Goal: Task Accomplishment & Management: Complete application form

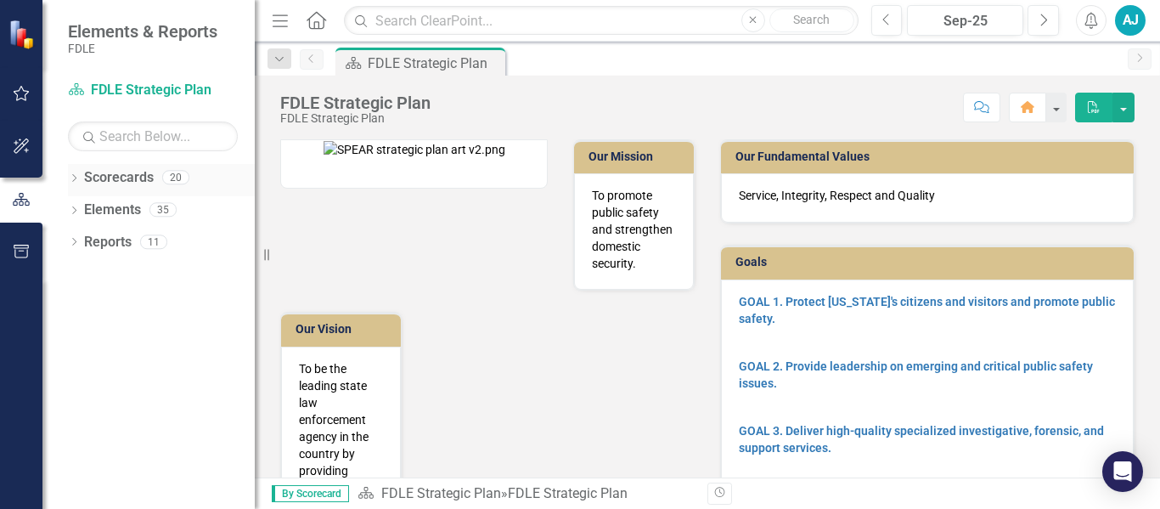
click at [73, 171] on div "Dropdown Scorecards 20" at bounding box center [161, 180] width 187 height 32
click at [70, 177] on icon "Dropdown" at bounding box center [74, 179] width 12 height 9
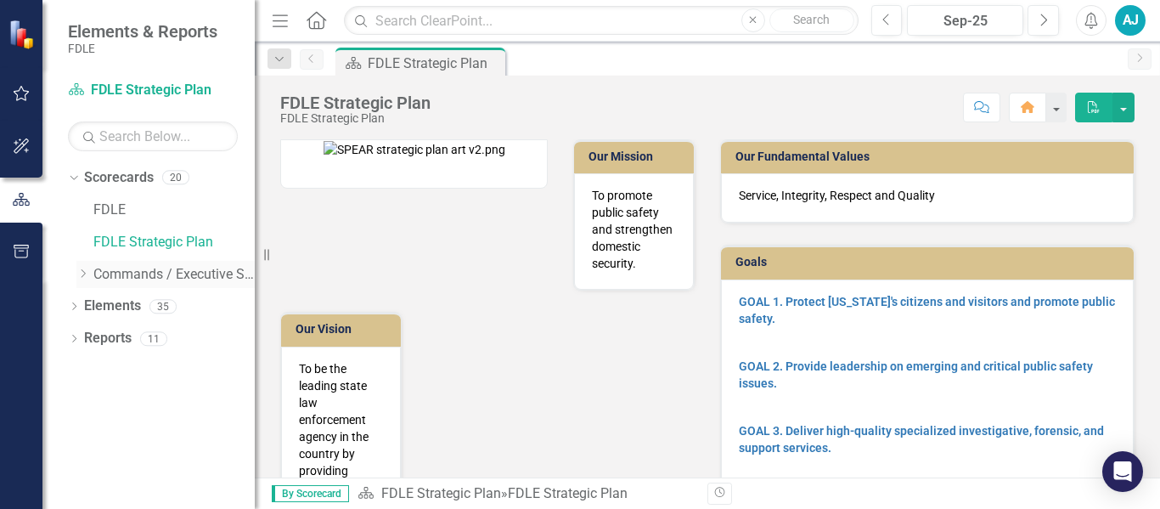
click at [85, 276] on icon "Dropdown" at bounding box center [82, 273] width 13 height 10
click at [95, 302] on icon "Dropdown" at bounding box center [99, 306] width 13 height 10
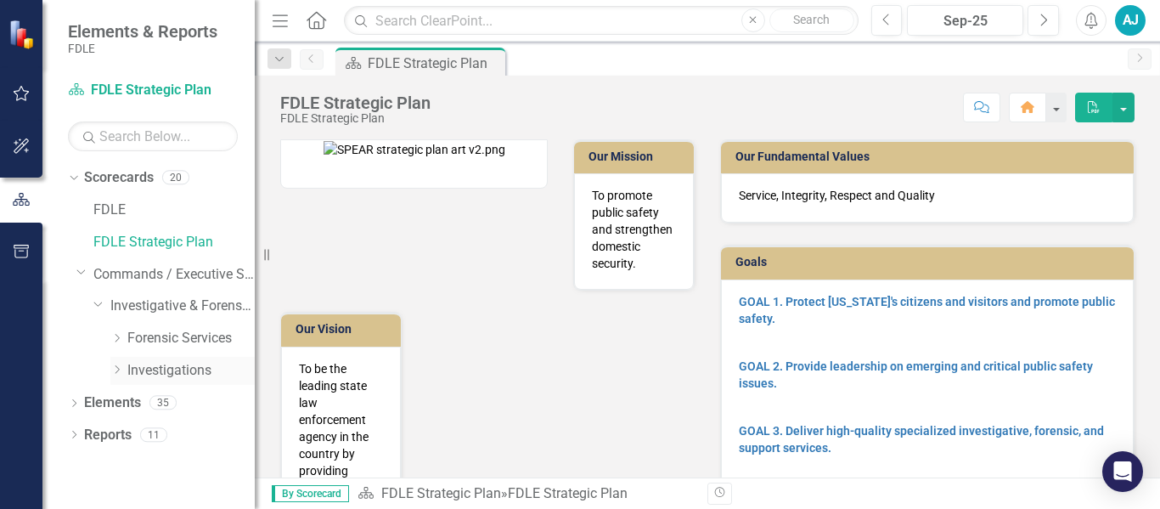
click at [121, 370] on icon "Dropdown" at bounding box center [116, 369] width 13 height 10
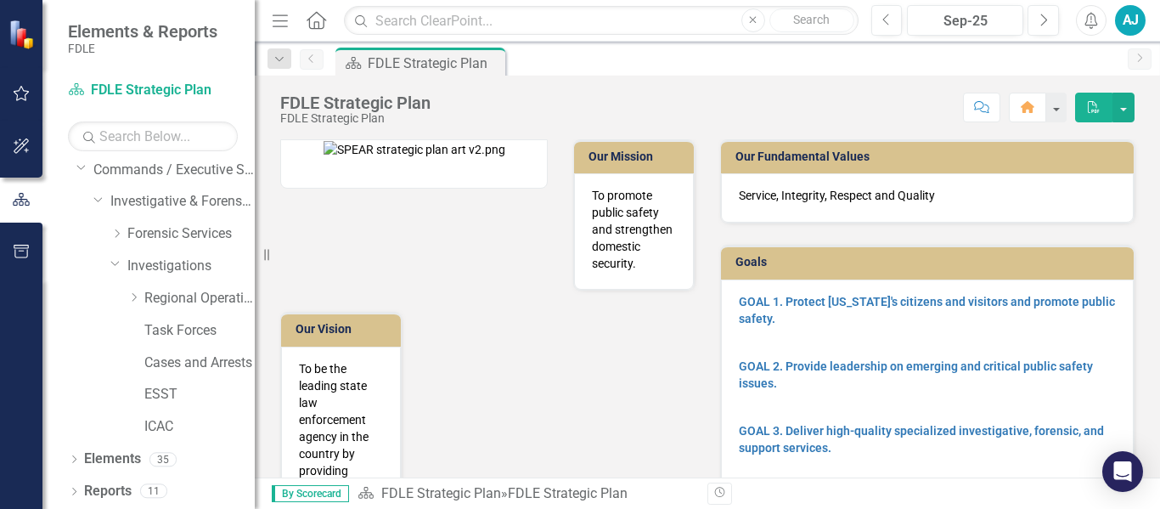
scroll to position [105, 0]
click at [133, 291] on div "Dropdown" at bounding box center [133, 298] width 13 height 14
click at [184, 434] on link "OROC" at bounding box center [207, 426] width 93 height 20
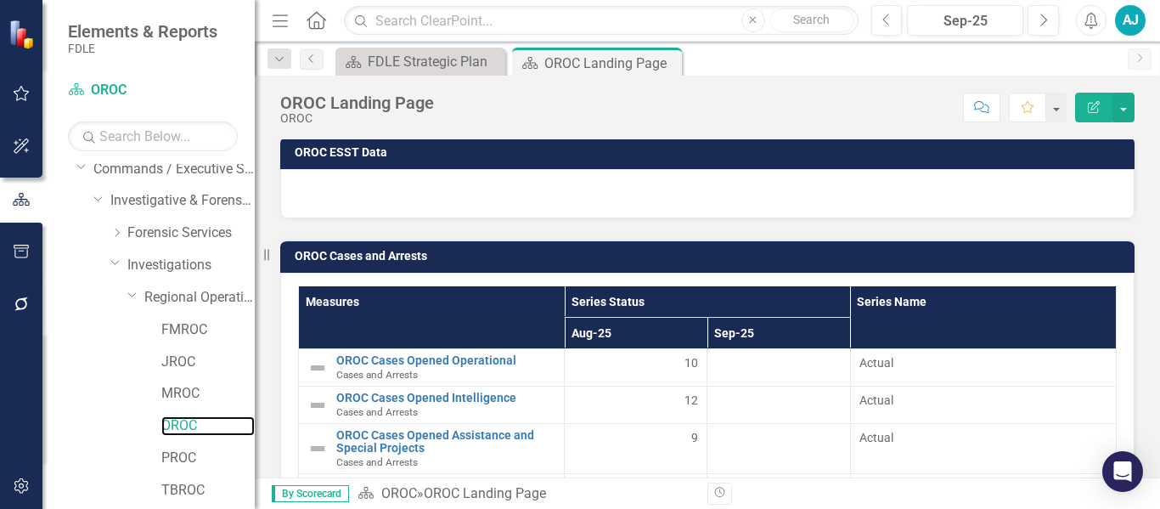
scroll to position [2250, 0]
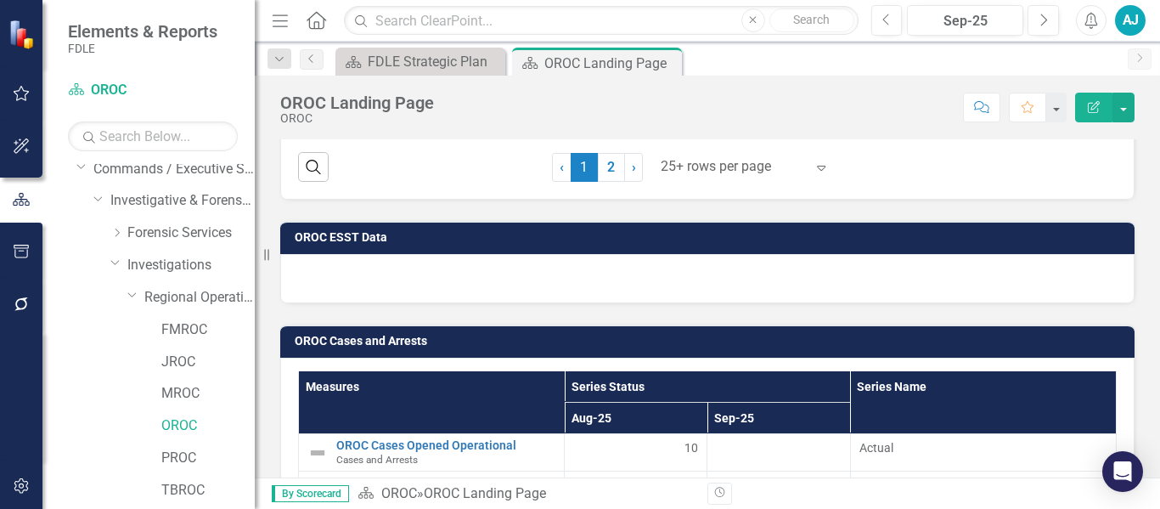
click at [369, 291] on div at bounding box center [707, 278] width 855 height 49
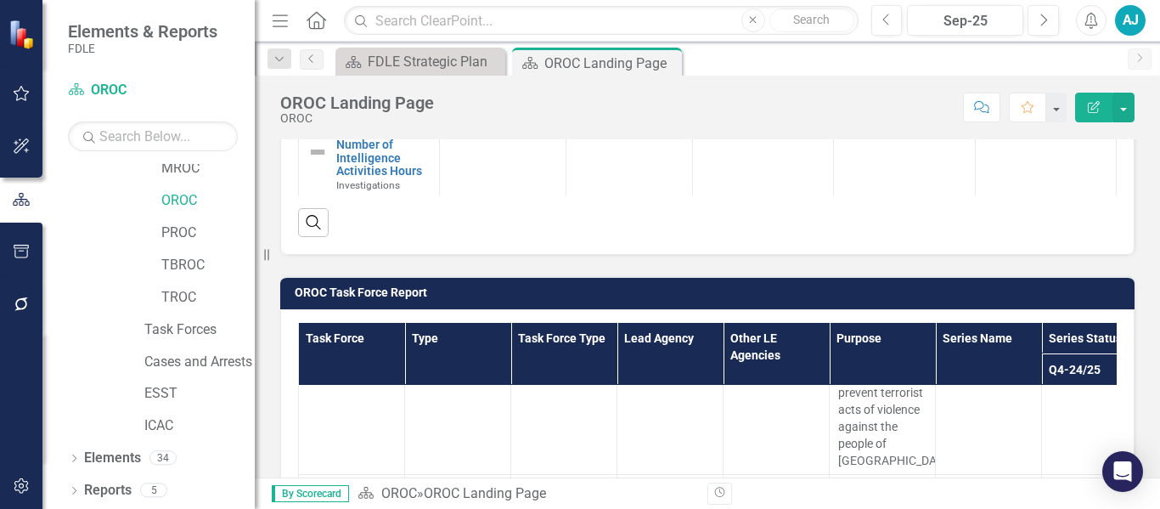
scroll to position [1329, 0]
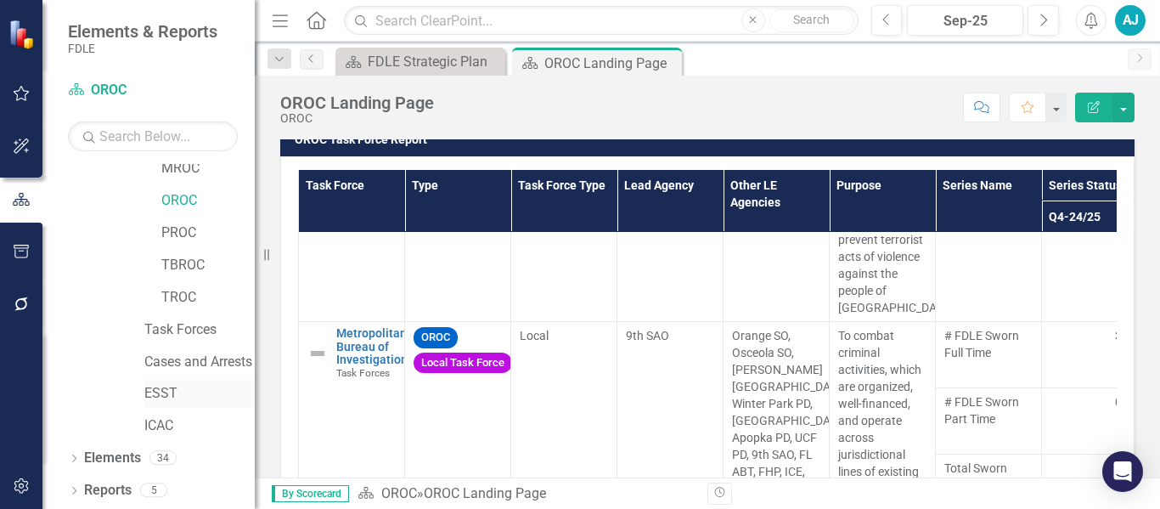
click at [153, 384] on link "ESST" at bounding box center [199, 394] width 110 height 20
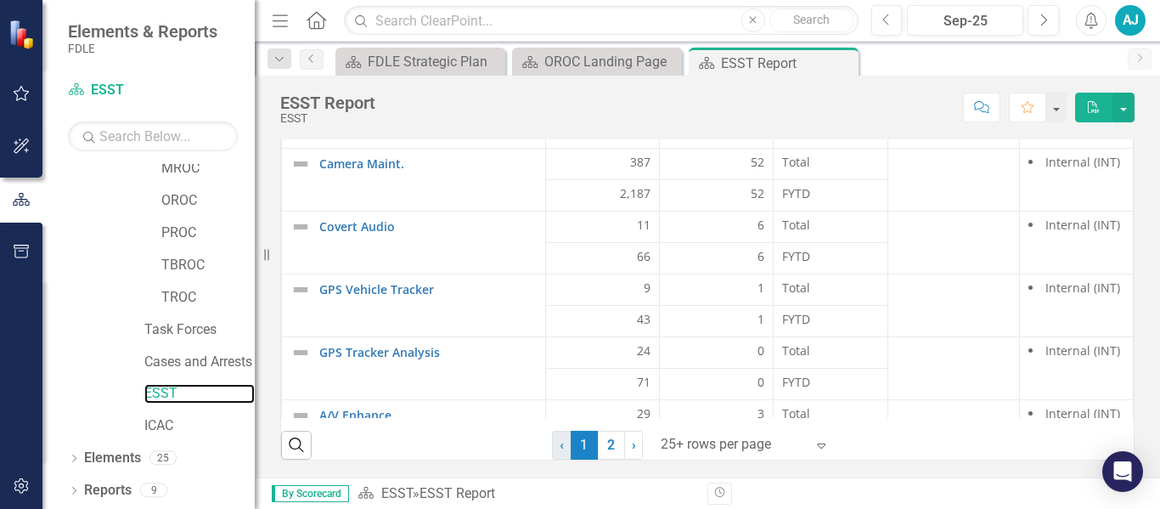
scroll to position [170, 0]
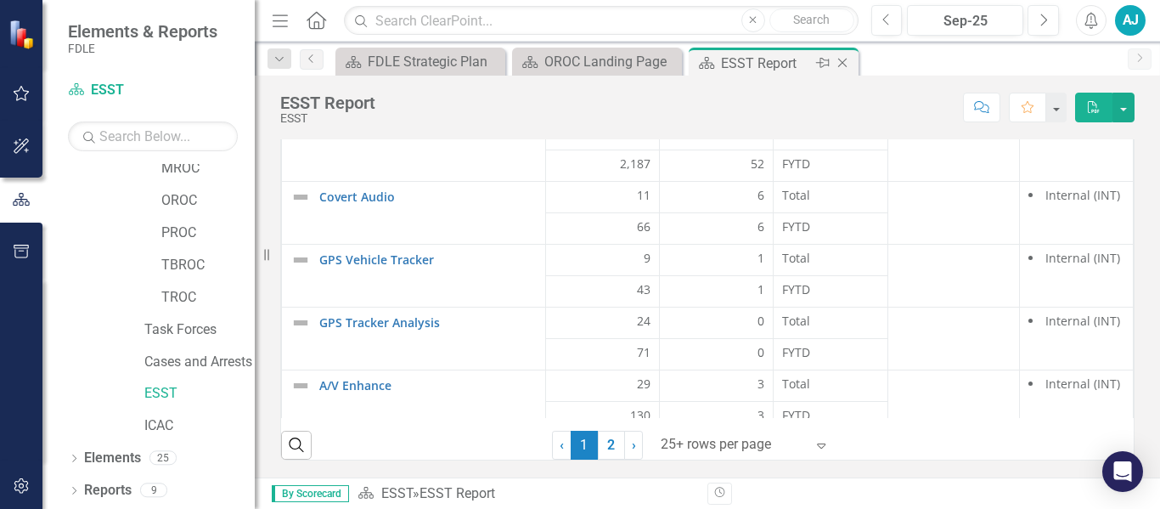
click at [845, 64] on icon "Close" at bounding box center [842, 63] width 17 height 14
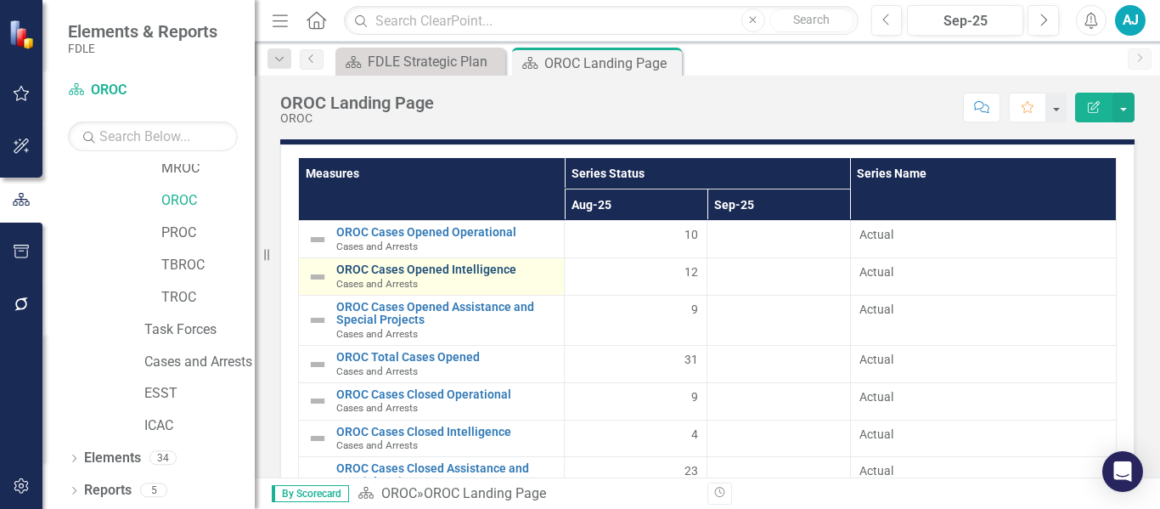
drag, startPoint x: 119, startPoint y: 195, endPoint x: 383, endPoint y: 263, distance: 272.8
click at [119, 195] on div "OROC" at bounding box center [173, 203] width 161 height 32
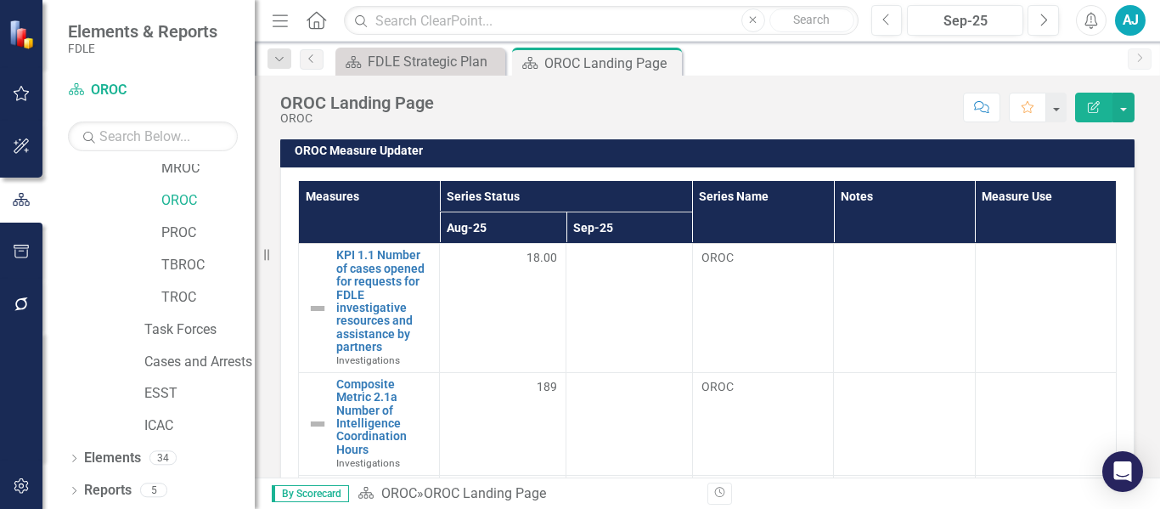
scroll to position [850, 0]
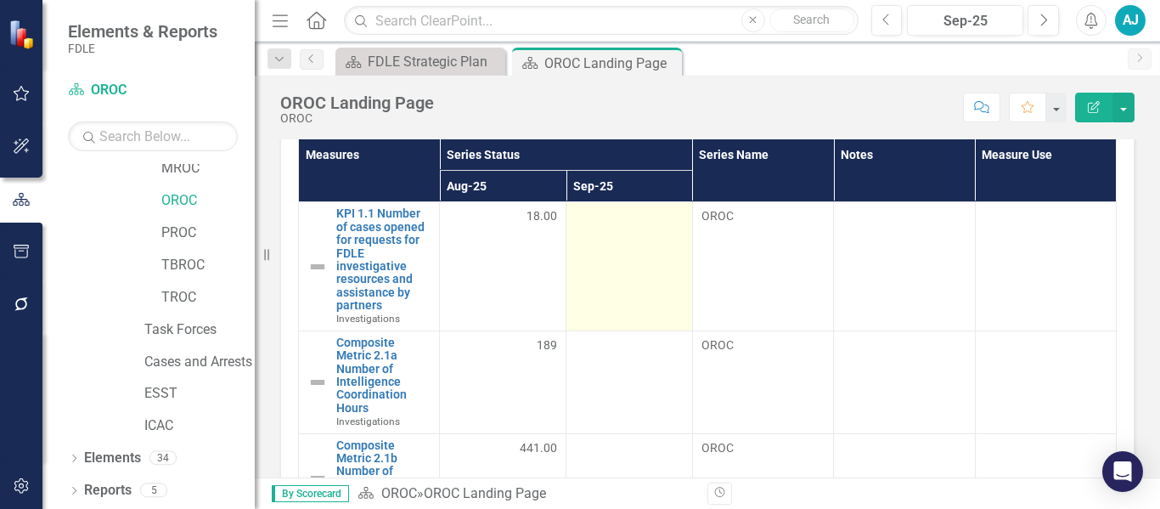
click at [584, 230] on td at bounding box center [630, 266] width 127 height 129
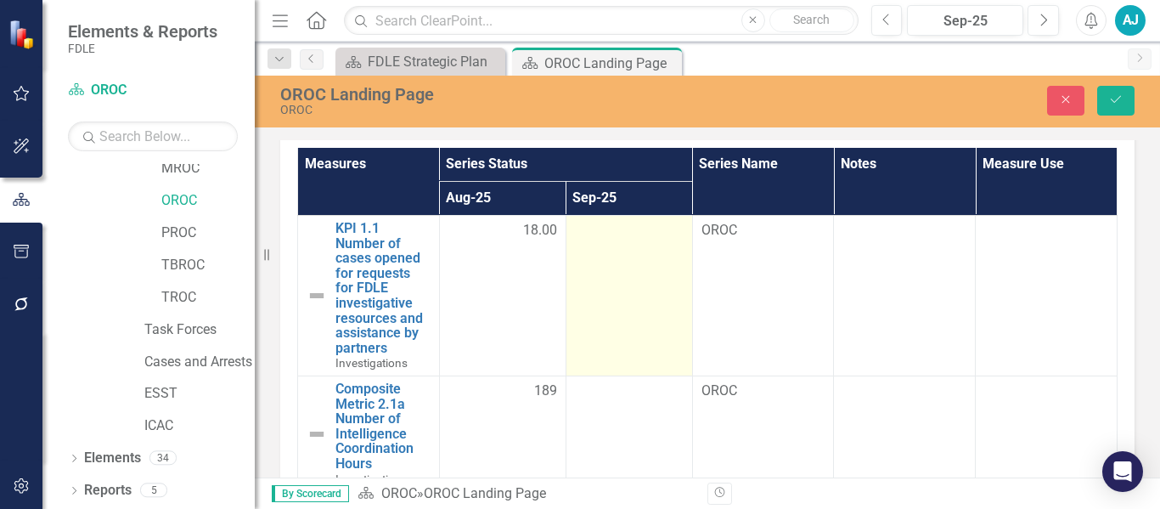
scroll to position [857, 0]
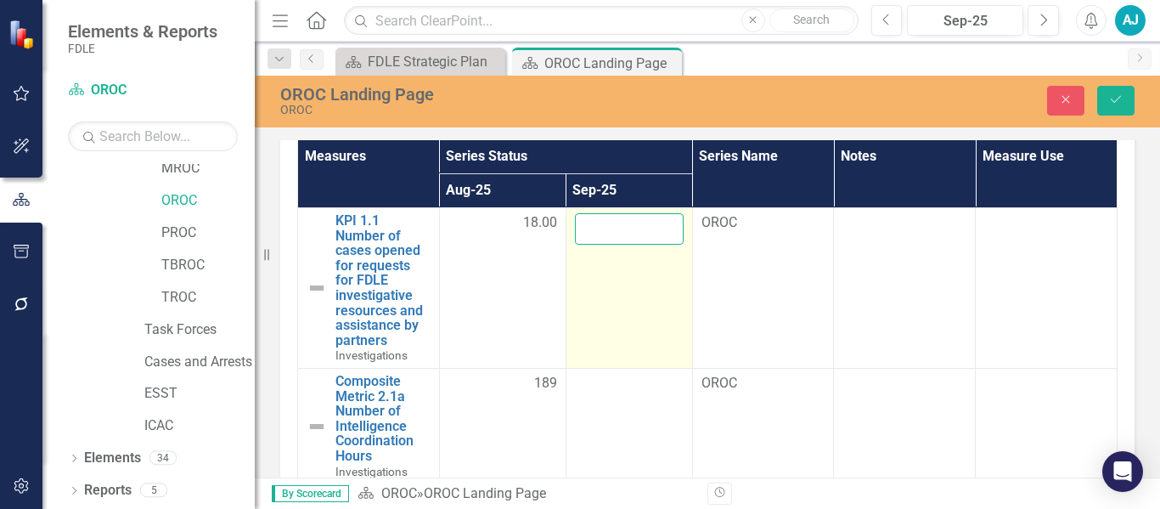
click at [613, 224] on input "number" at bounding box center [629, 228] width 109 height 31
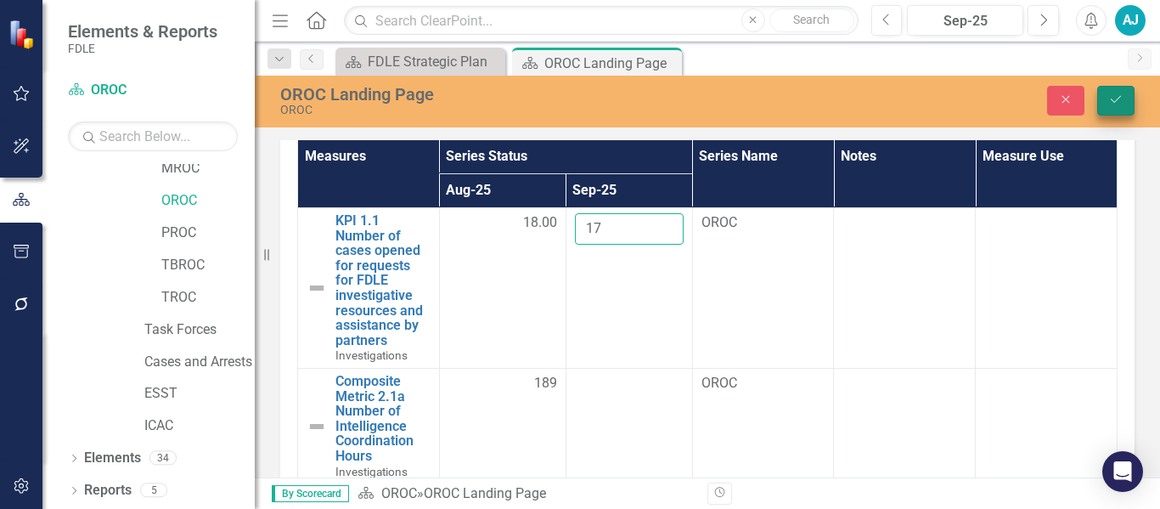
type input "17"
click at [1117, 100] on icon "submit" at bounding box center [1116, 99] width 10 height 7
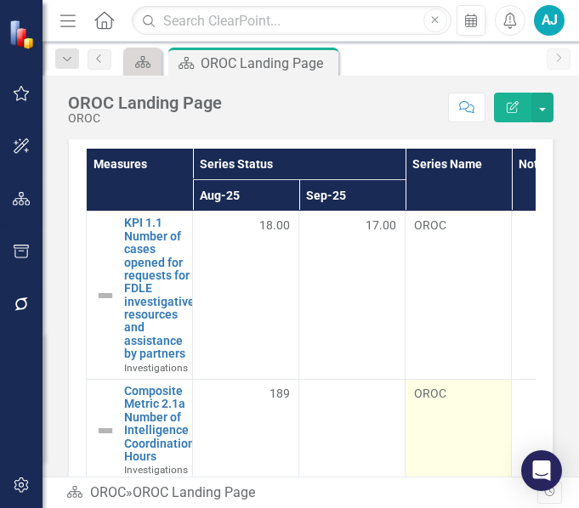
scroll to position [956, 0]
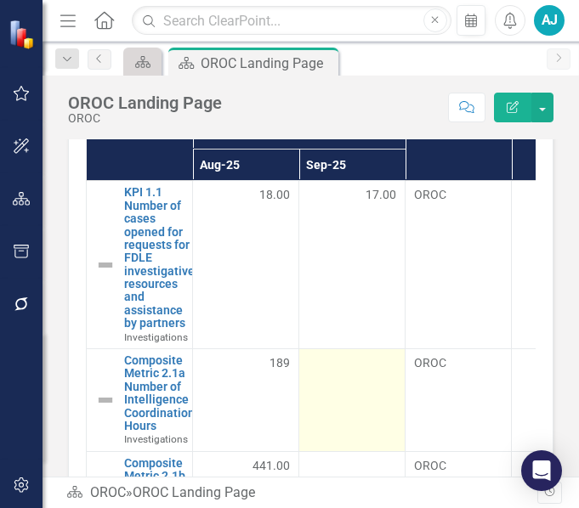
click at [342, 366] on div at bounding box center [352, 364] width 88 height 20
click at [341, 361] on div at bounding box center [352, 364] width 88 height 20
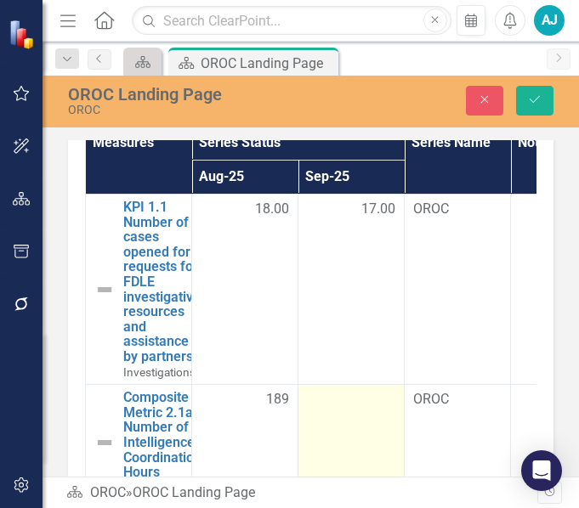
scroll to position [963, 0]
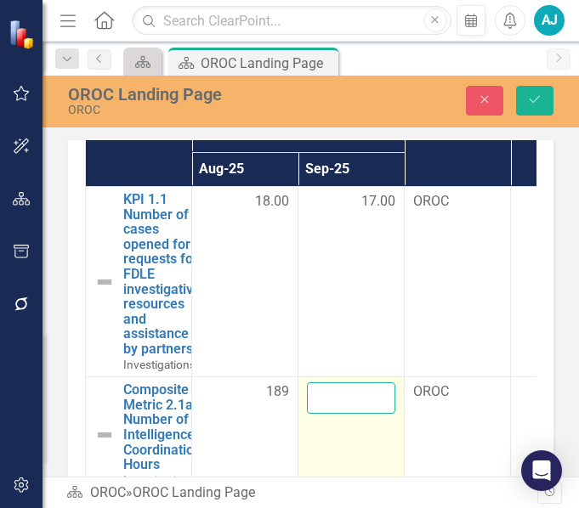
click at [346, 408] on input "number" at bounding box center [351, 397] width 88 height 31
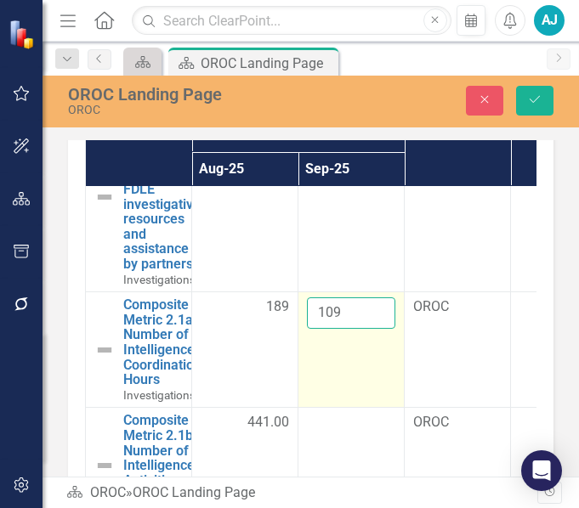
type input "109"
click at [377, 308] on input "109" at bounding box center [351, 312] width 88 height 31
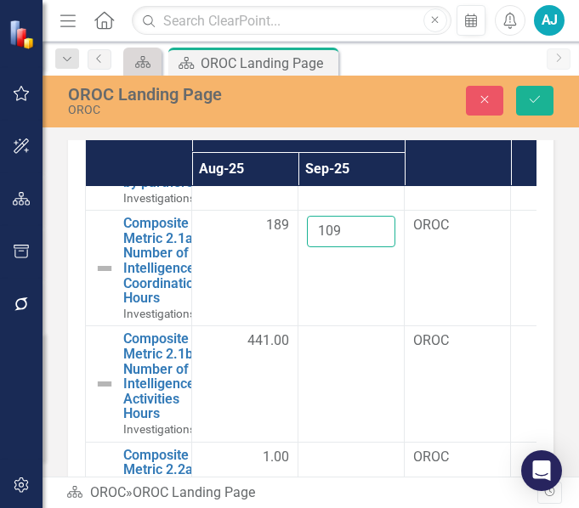
scroll to position [169, 0]
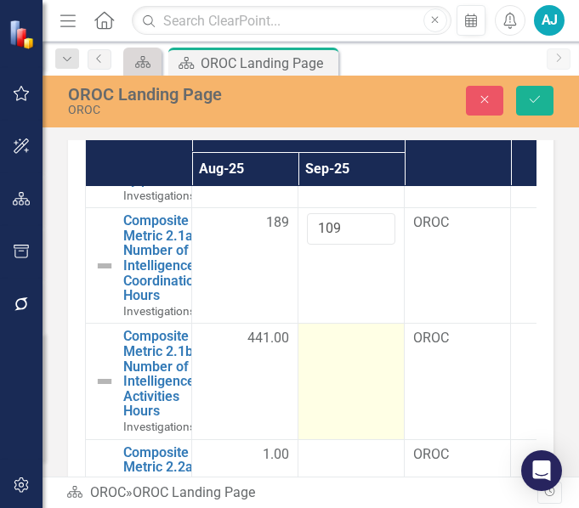
click at [343, 340] on div at bounding box center [351, 339] width 88 height 20
click at [344, 339] on input "number" at bounding box center [351, 344] width 88 height 31
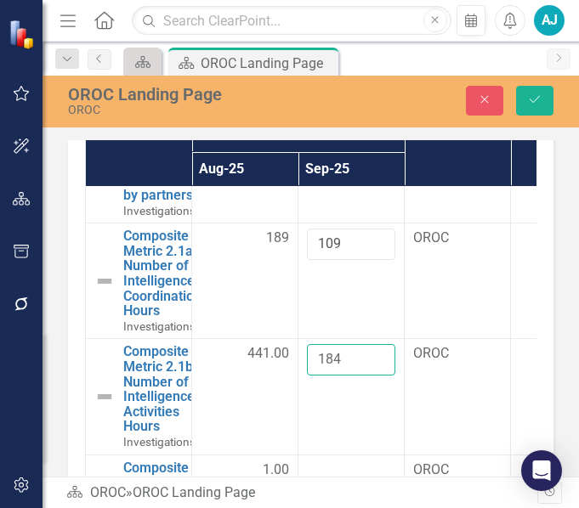
scroll to position [150, 0]
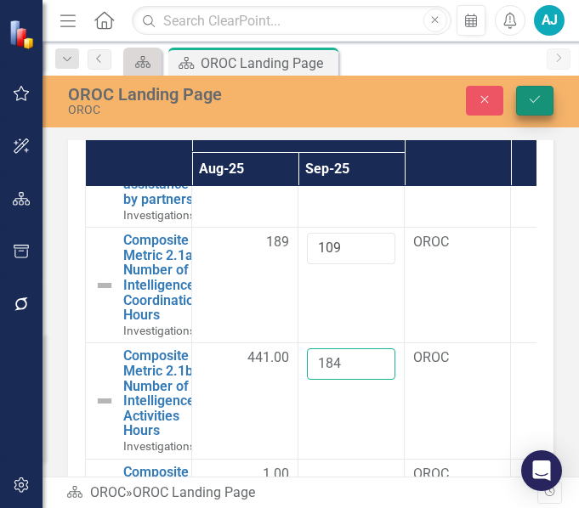
type input "184"
click at [542, 90] on button "Save" at bounding box center [534, 101] width 37 height 30
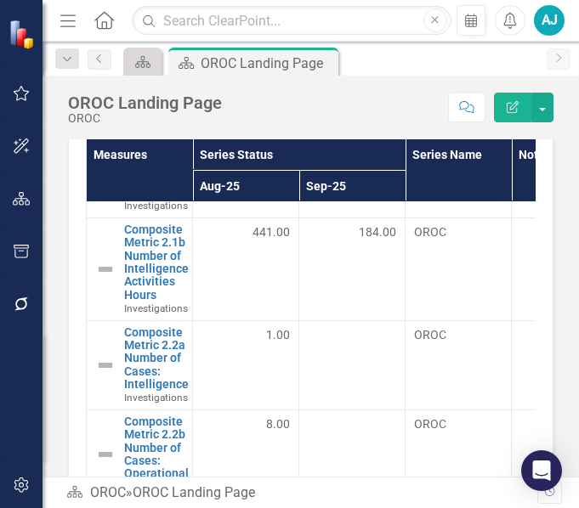
scroll to position [340, 0]
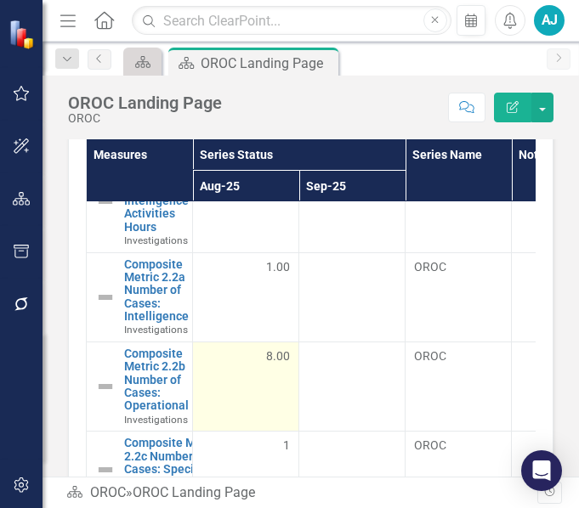
scroll to position [408, 0]
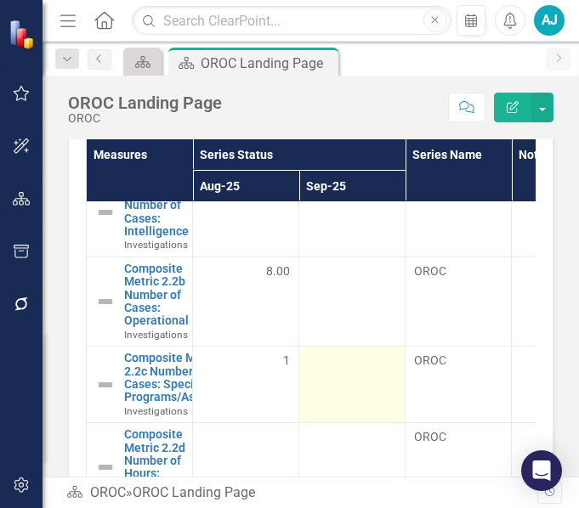
click at [336, 364] on div at bounding box center [352, 362] width 88 height 20
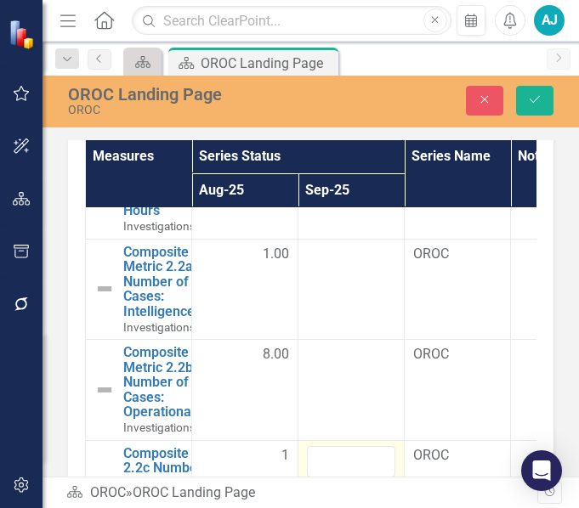
scroll to position [493, 0]
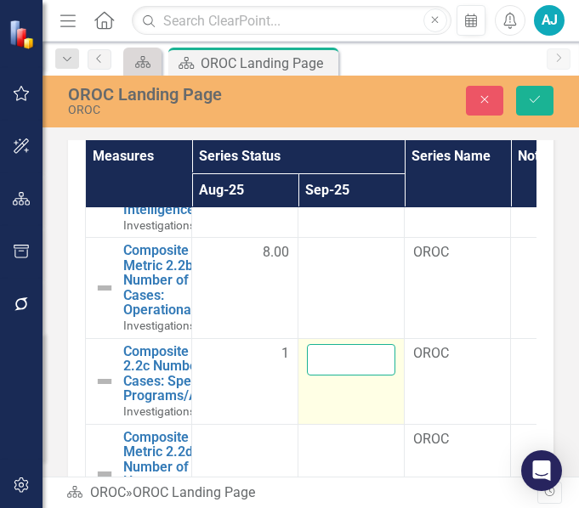
click at [334, 358] on input "number" at bounding box center [351, 359] width 88 height 31
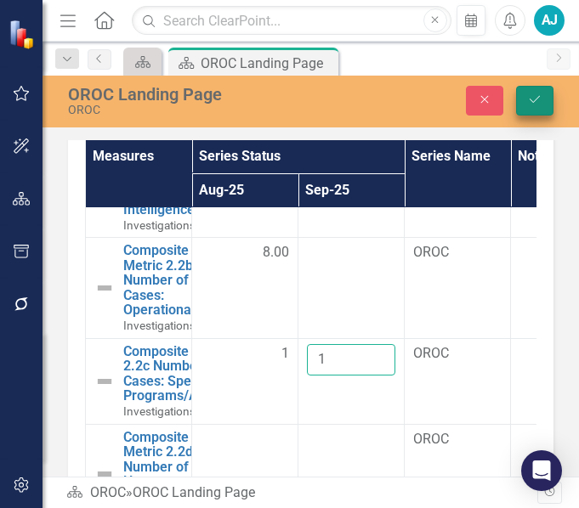
type input "1"
click at [531, 102] on icon "Save" at bounding box center [534, 99] width 15 height 12
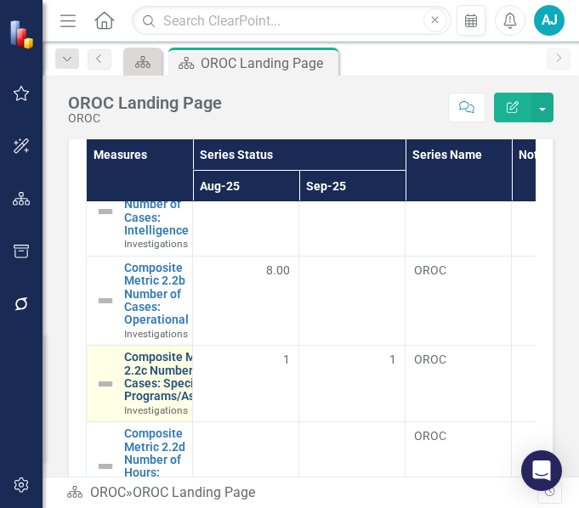
scroll to position [324, 0]
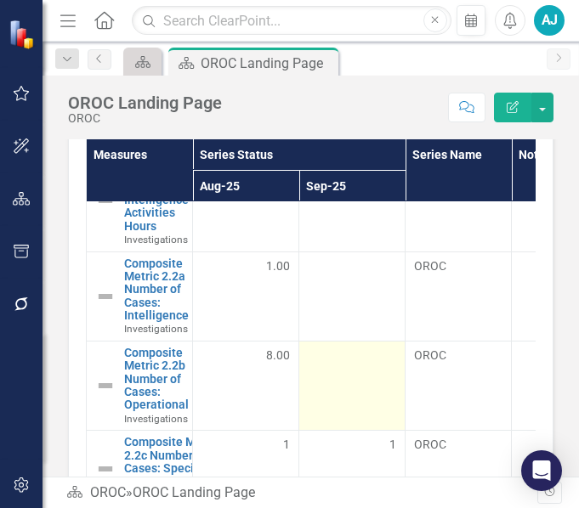
click at [339, 358] on div at bounding box center [352, 357] width 88 height 20
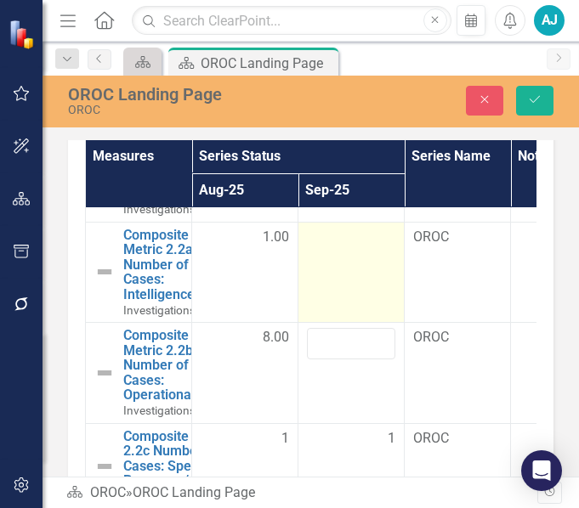
scroll to position [409, 0]
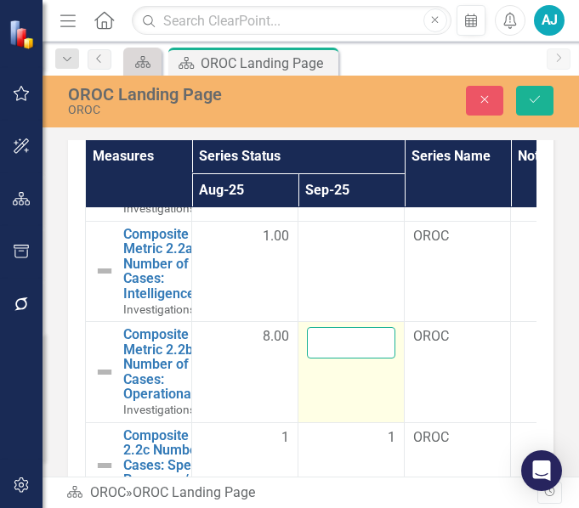
click at [335, 353] on input "number" at bounding box center [351, 342] width 88 height 31
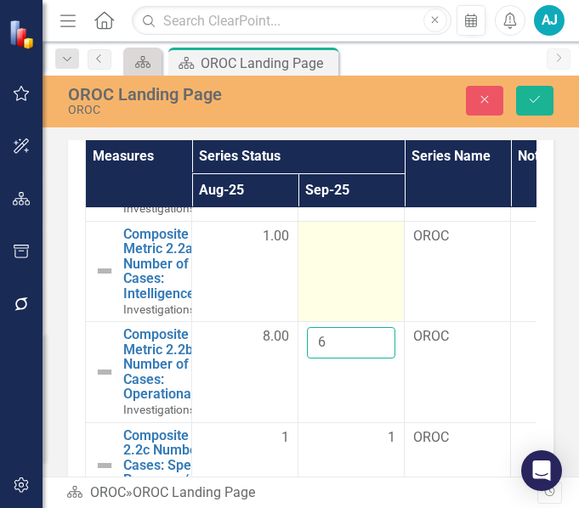
type input "6"
click at [343, 230] on div at bounding box center [351, 237] width 88 height 20
click at [325, 240] on div at bounding box center [351, 237] width 88 height 20
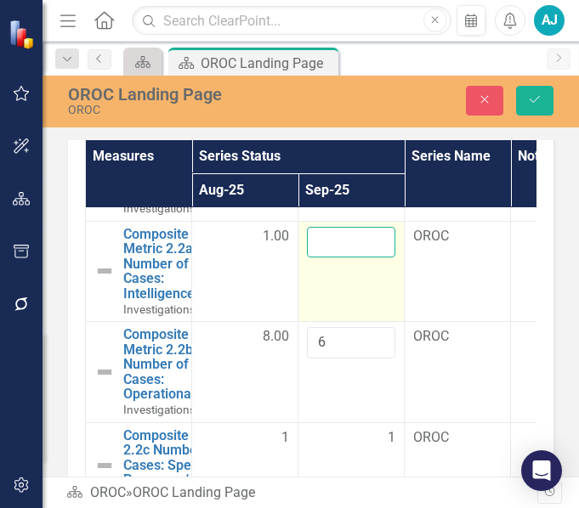
click at [327, 239] on input "number" at bounding box center [351, 242] width 88 height 31
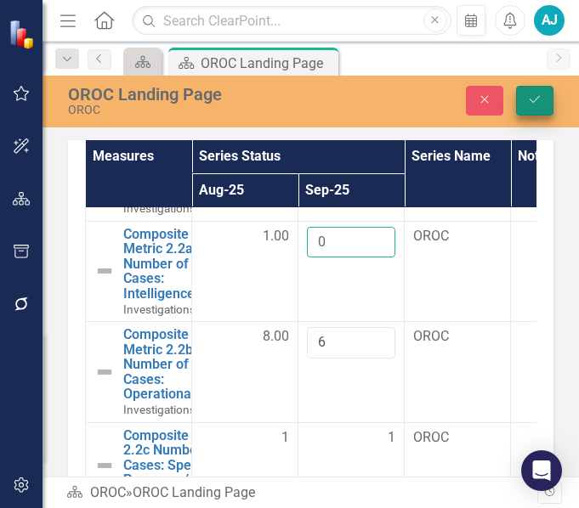
type input "0"
click at [540, 93] on icon "Save" at bounding box center [534, 99] width 15 height 12
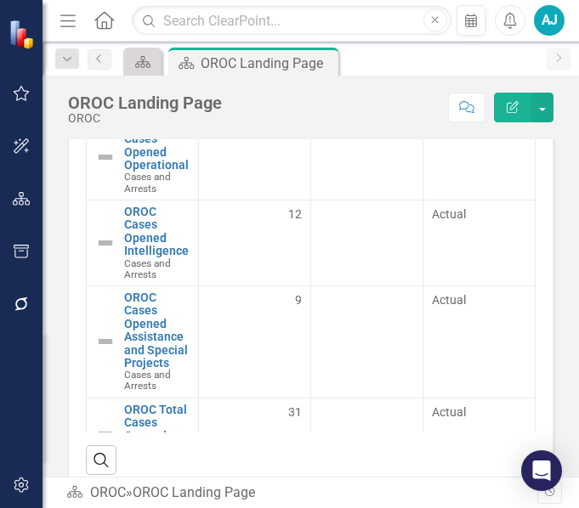
scroll to position [2973, 0]
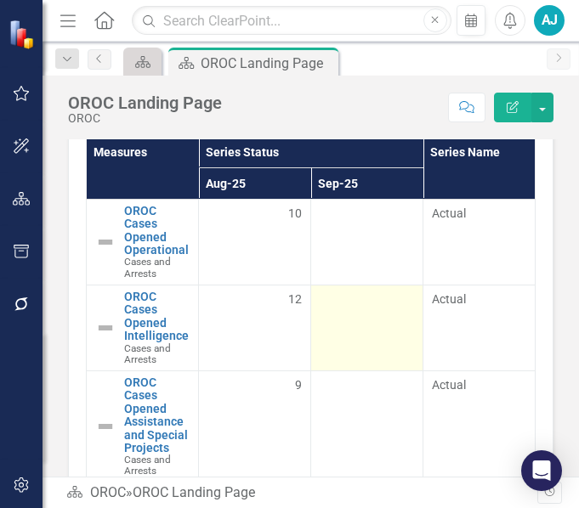
click at [363, 311] on td at bounding box center [367, 328] width 112 height 86
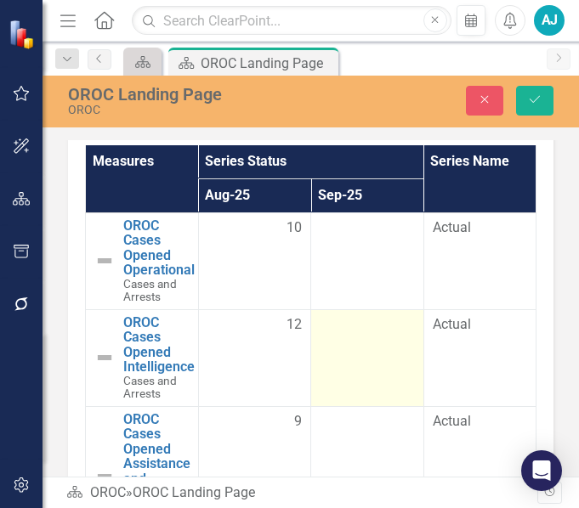
scroll to position [2981, 0]
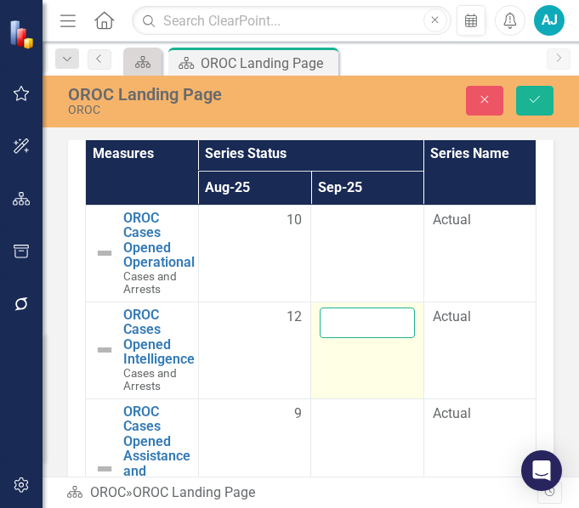
click at [349, 323] on input "number" at bounding box center [366, 323] width 95 height 31
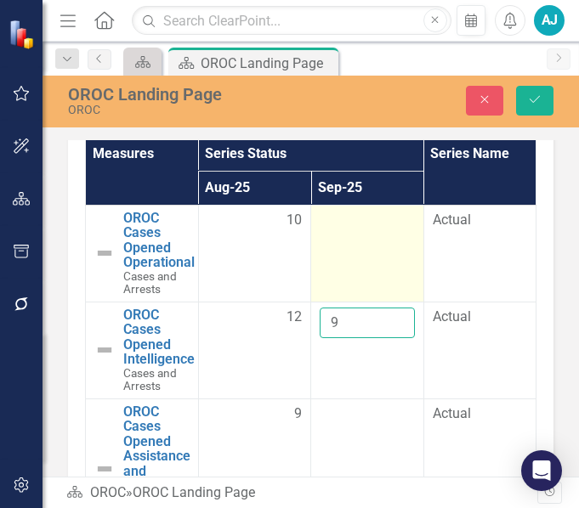
type input "9"
click at [332, 220] on div at bounding box center [366, 221] width 95 height 20
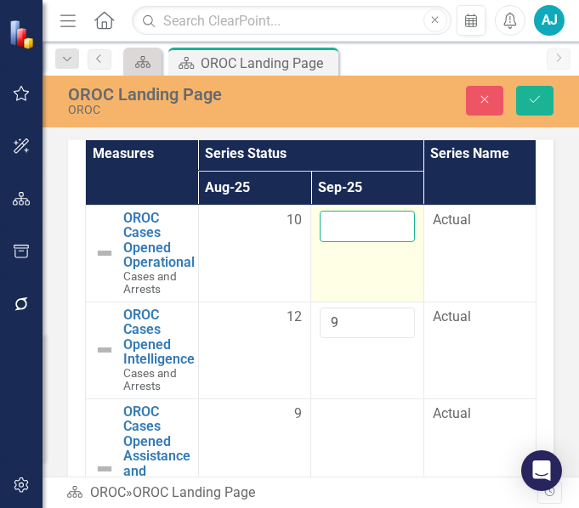
click at [339, 225] on input "number" at bounding box center [366, 226] width 95 height 31
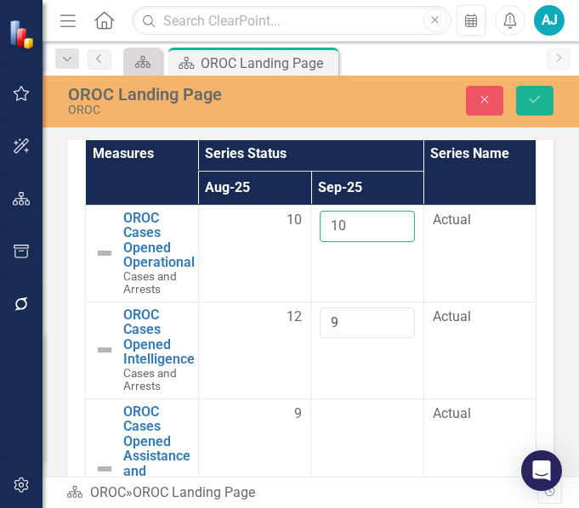
scroll to position [40, 0]
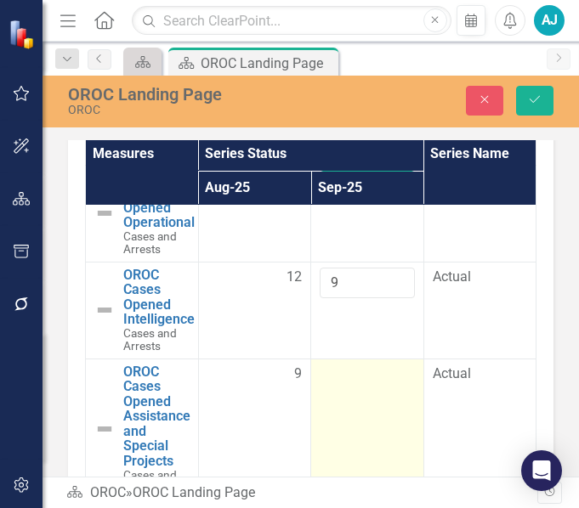
type input "10"
click at [344, 378] on div at bounding box center [366, 374] width 95 height 20
click at [339, 379] on input "number" at bounding box center [366, 379] width 95 height 31
type input "9"
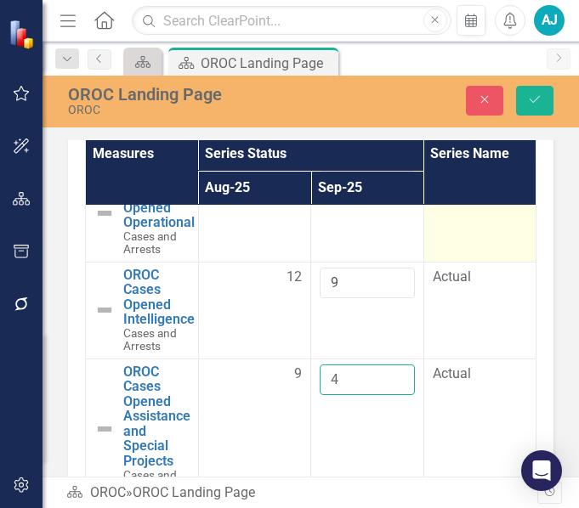
type input "4"
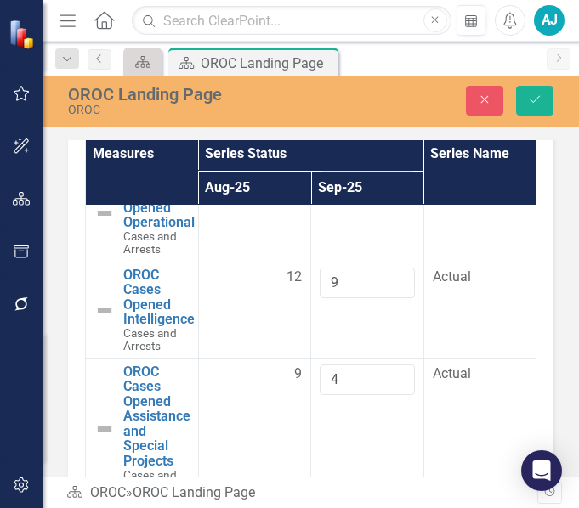
drag, startPoint x: 509, startPoint y: 247, endPoint x: 511, endPoint y: 178, distance: 69.7
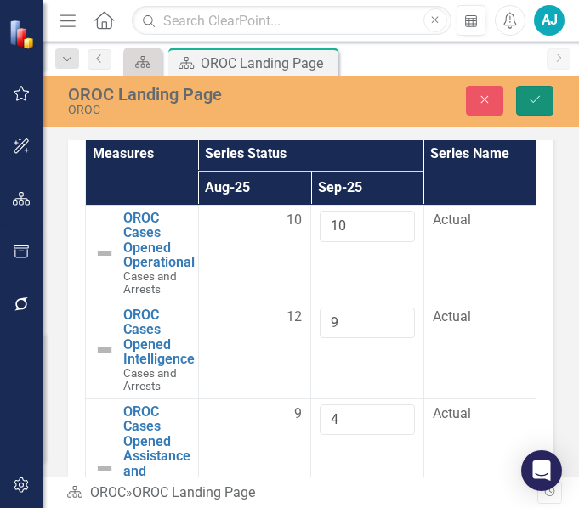
click at [532, 91] on button "Save" at bounding box center [534, 101] width 37 height 30
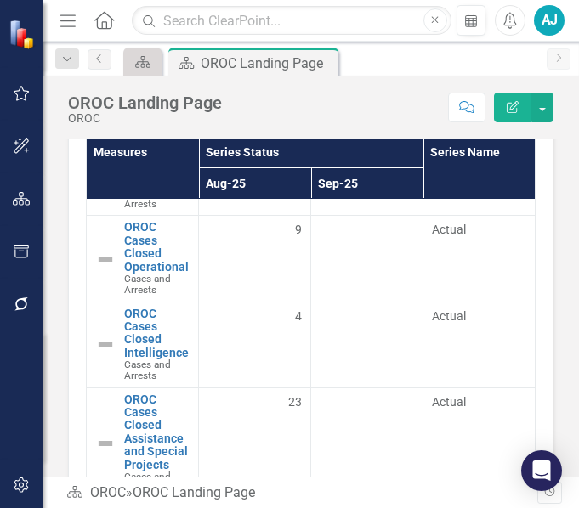
scroll to position [255, 0]
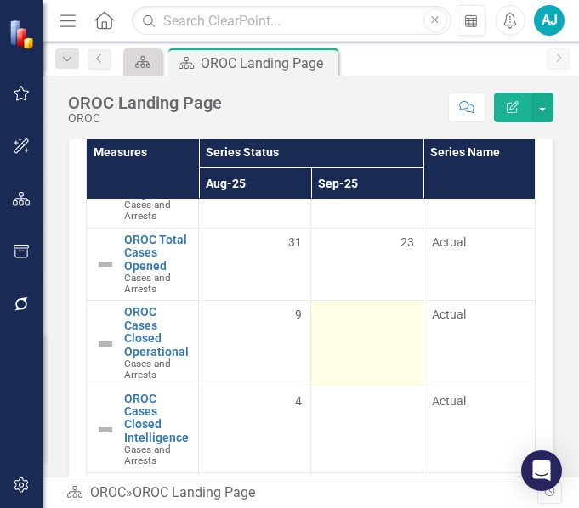
click at [327, 326] on div at bounding box center [366, 316] width 94 height 20
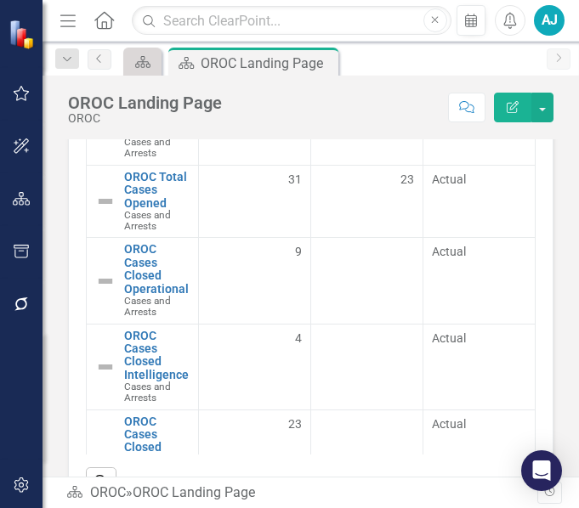
scroll to position [3007, 0]
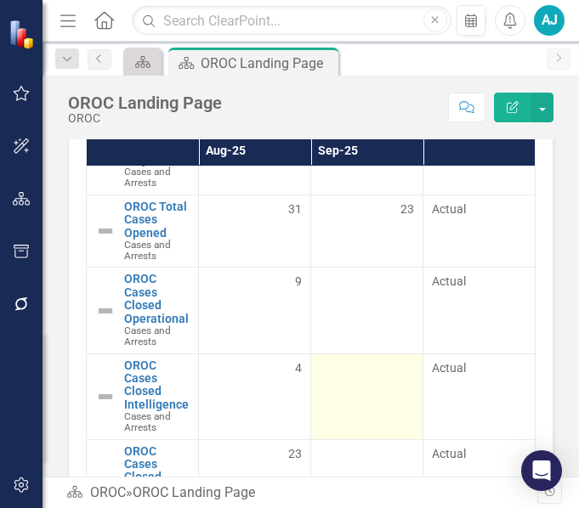
click at [359, 380] on div at bounding box center [366, 369] width 94 height 20
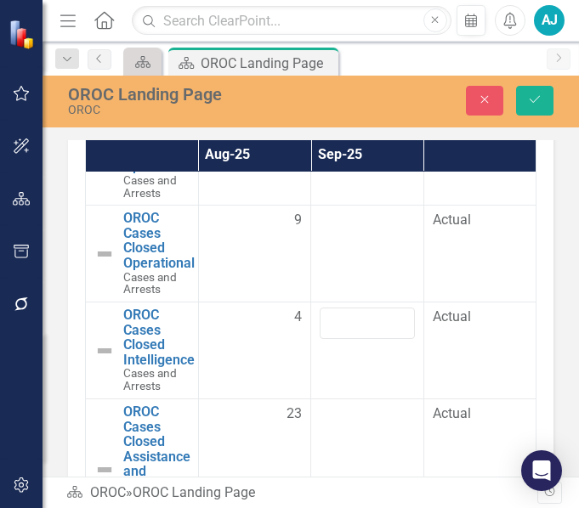
scroll to position [407, 0]
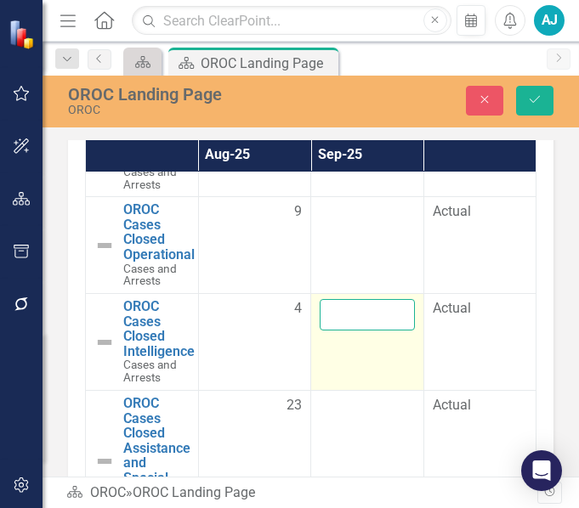
click at [357, 313] on input "number" at bounding box center [366, 314] width 95 height 31
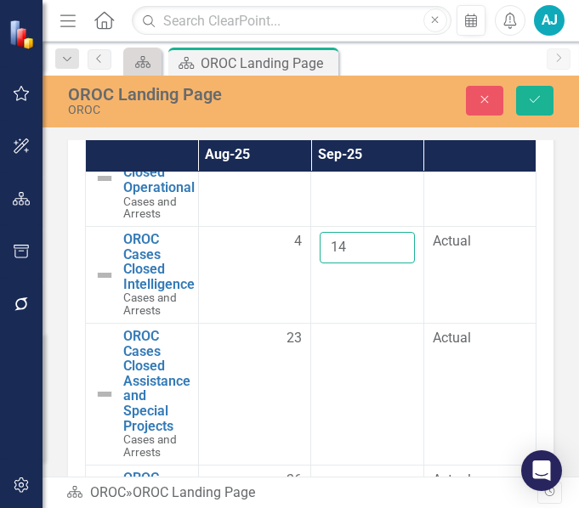
scroll to position [479, 0]
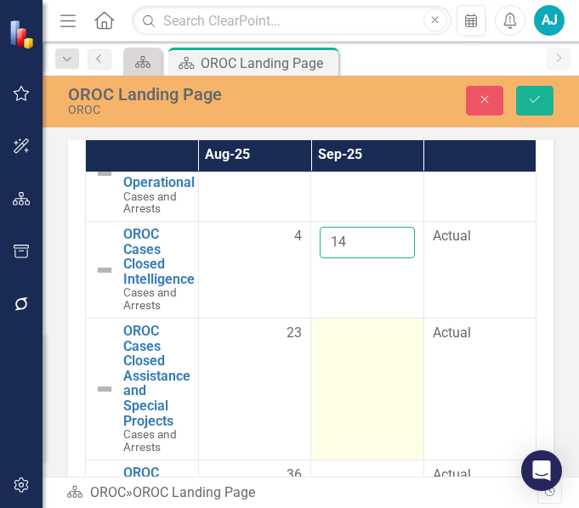
type input "14"
click at [347, 335] on div at bounding box center [366, 334] width 95 height 20
click at [329, 335] on div at bounding box center [366, 334] width 95 height 20
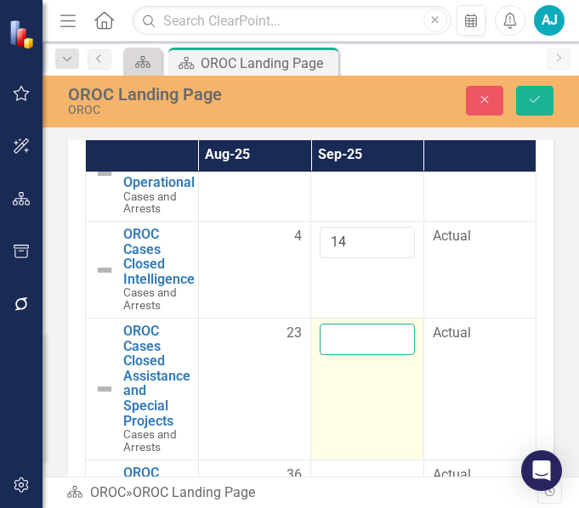
click at [330, 338] on input "number" at bounding box center [366, 339] width 95 height 31
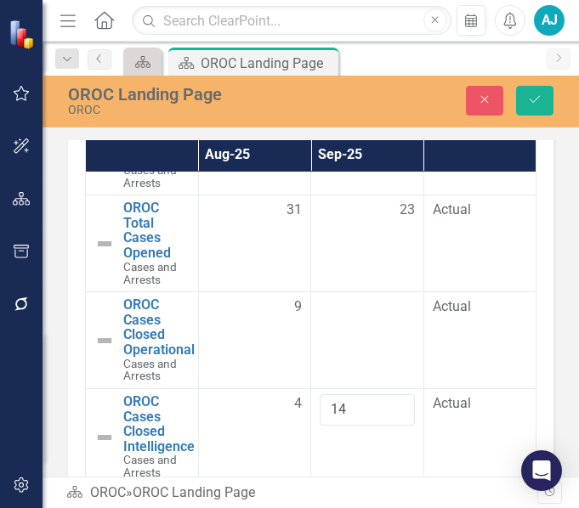
scroll to position [305, 0]
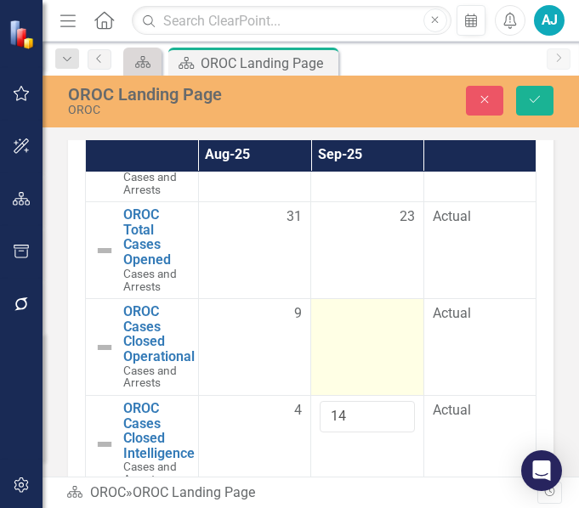
type input "2"
click at [355, 313] on div at bounding box center [366, 314] width 95 height 20
click at [348, 318] on input "number" at bounding box center [366, 319] width 95 height 31
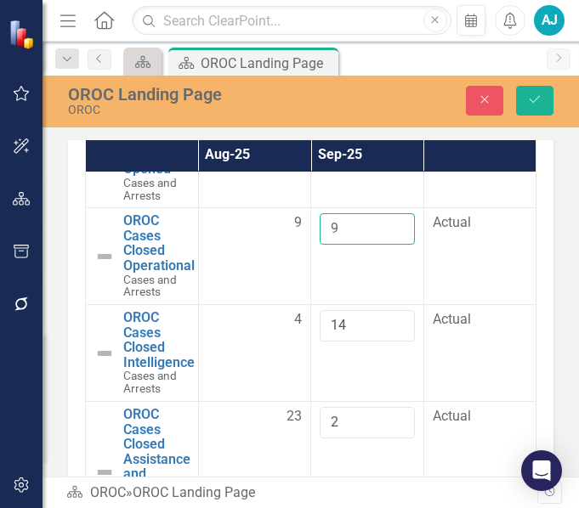
scroll to position [410, 0]
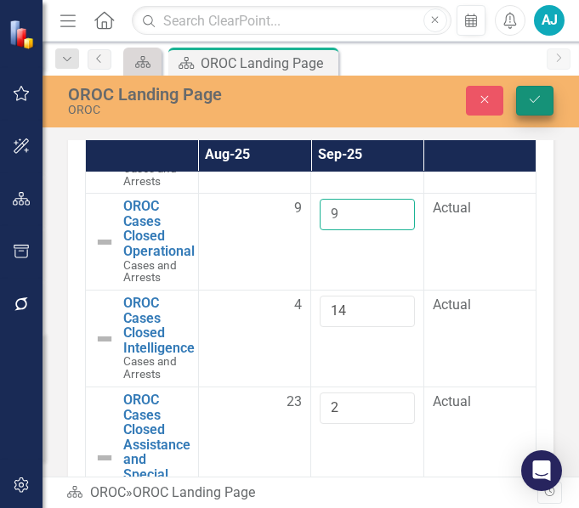
type input "9"
click at [537, 102] on icon "Save" at bounding box center [534, 99] width 15 height 12
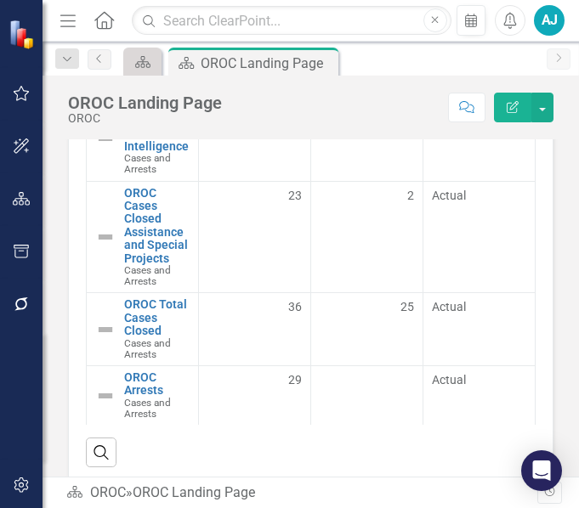
scroll to position [3092, 0]
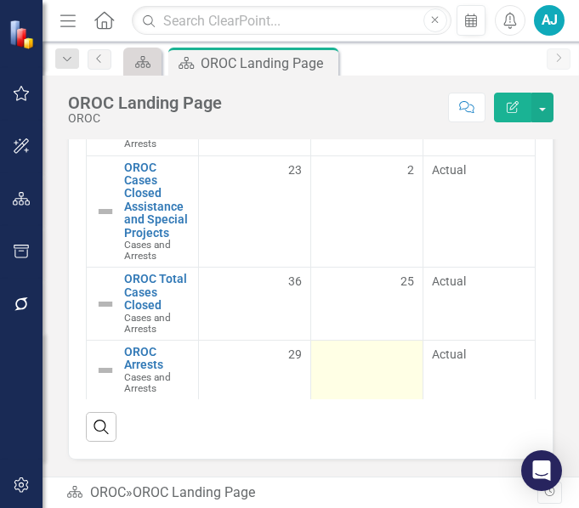
click at [359, 346] on div at bounding box center [366, 356] width 94 height 20
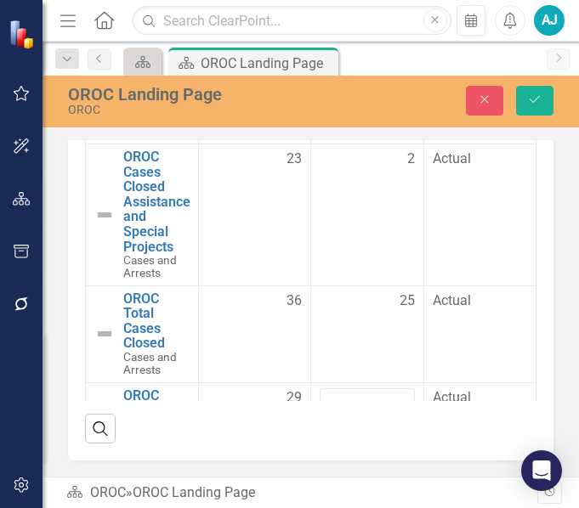
scroll to position [617, 0]
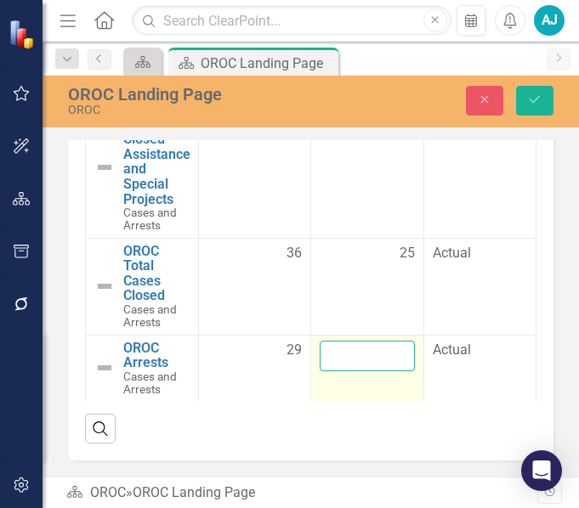
click at [353, 355] on input "number" at bounding box center [366, 356] width 95 height 31
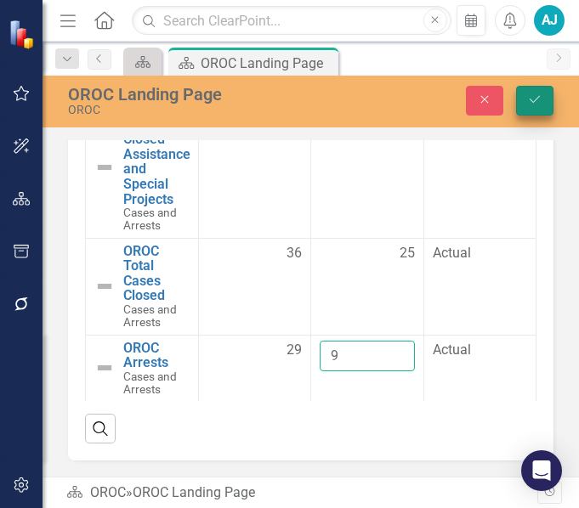
type input "9"
click at [531, 98] on icon "Save" at bounding box center [534, 99] width 15 height 12
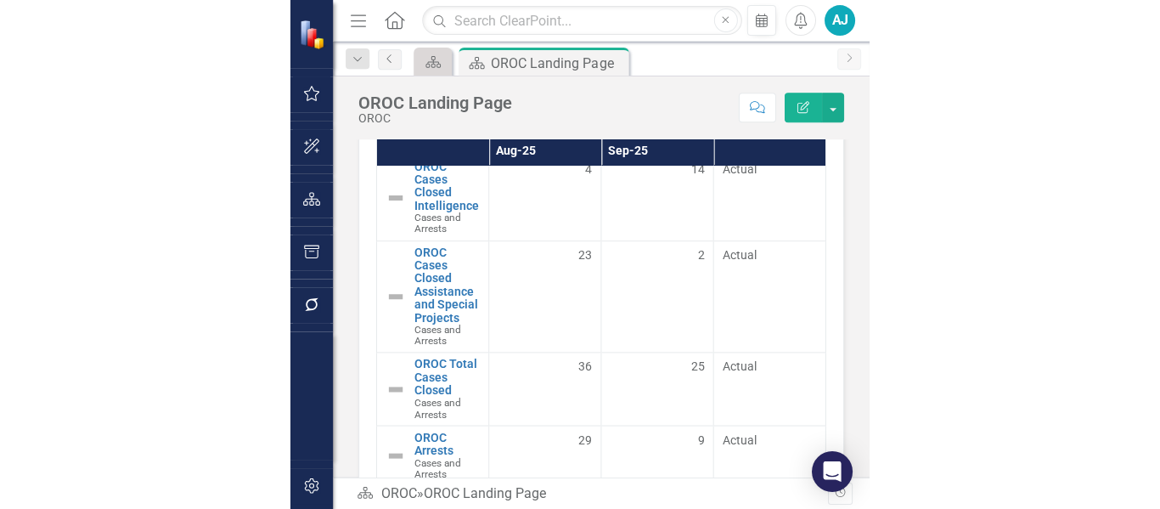
scroll to position [3092, 0]
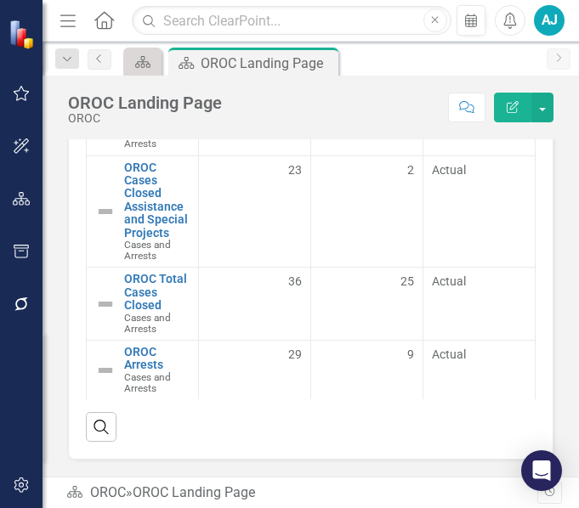
click at [549, 223] on div "OROC Cases and Arrests Measures Series Status Series Name Aug-25 Sep-25 OROC Ca…" at bounding box center [310, 205] width 511 height 509
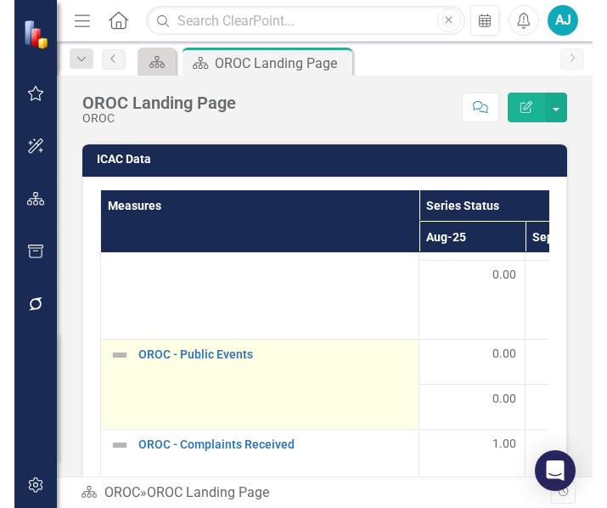
scroll to position [0, 0]
